Goal: Entertainment & Leisure: Consume media (video, audio)

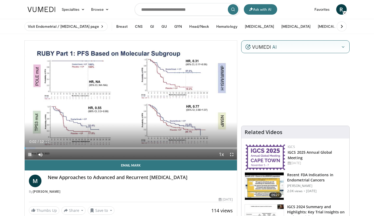
click at [31, 156] on span "Video Player" at bounding box center [30, 155] width 10 height 10
click at [30, 155] on span "Video Player" at bounding box center [30, 155] width 10 height 10
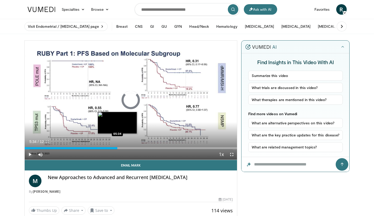
click at [117, 148] on div "Loaded : 7.77% 05:34 05:34" at bounding box center [131, 148] width 212 height 2
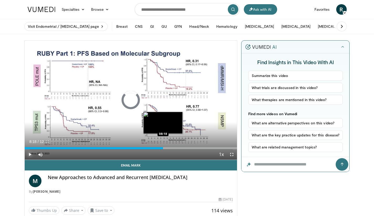
click at [163, 148] on div "Loaded : 51.00% 05:36 08:18" at bounding box center [131, 148] width 212 height 2
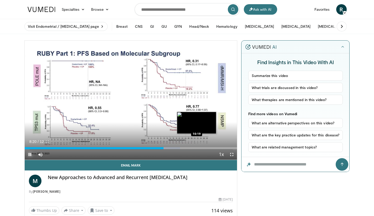
click at [196, 148] on div "Loaded : 73.24% 08:20 10:19" at bounding box center [131, 148] width 212 height 2
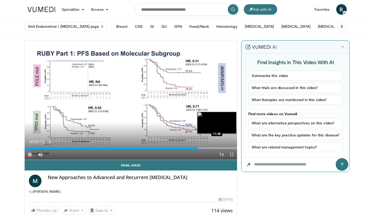
click at [219, 147] on div "Loaded : 89.51% 10:23 11:38" at bounding box center [131, 148] width 212 height 2
